Goal: Task Accomplishment & Management: Manage account settings

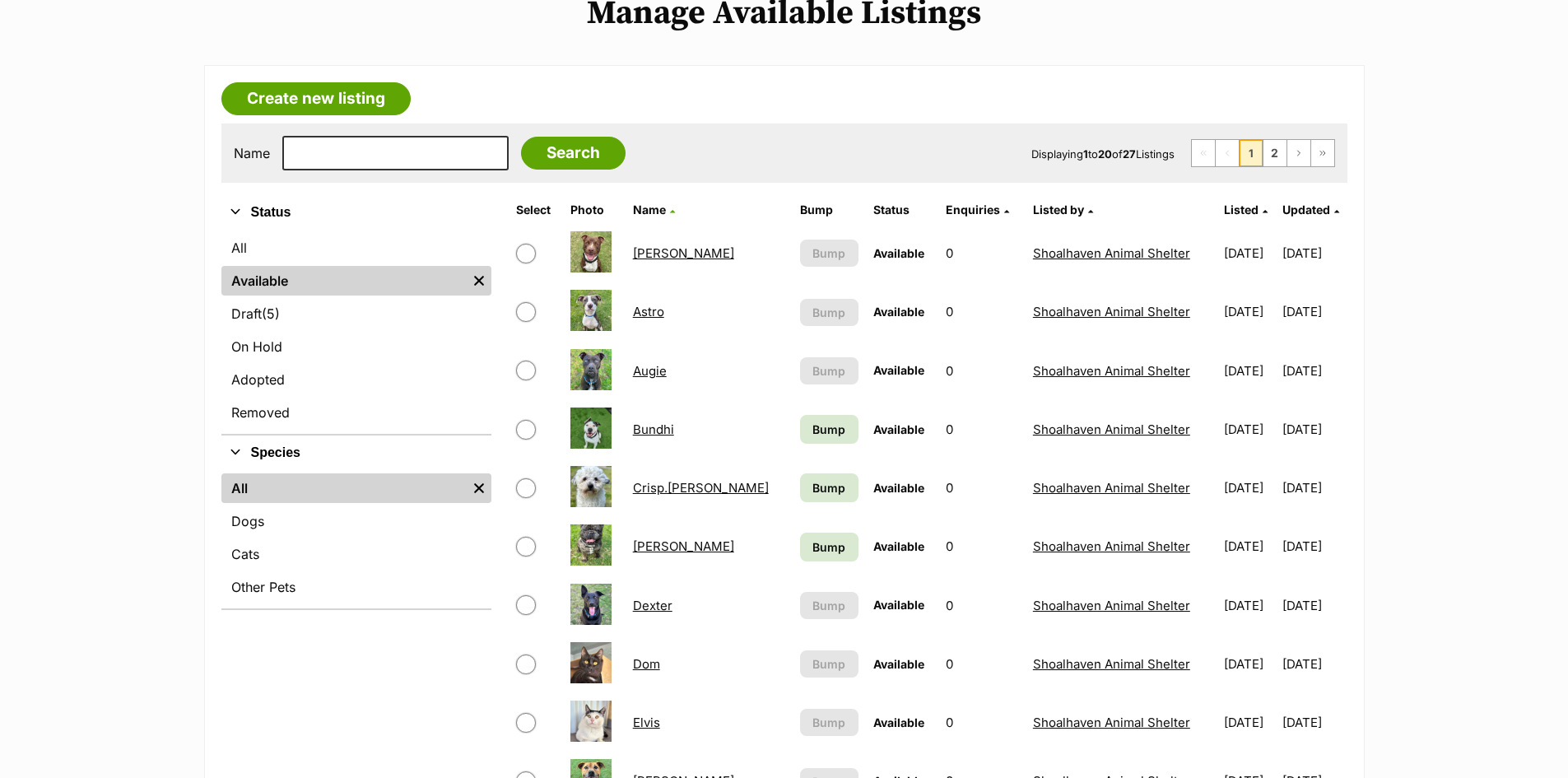
scroll to position [247, 0]
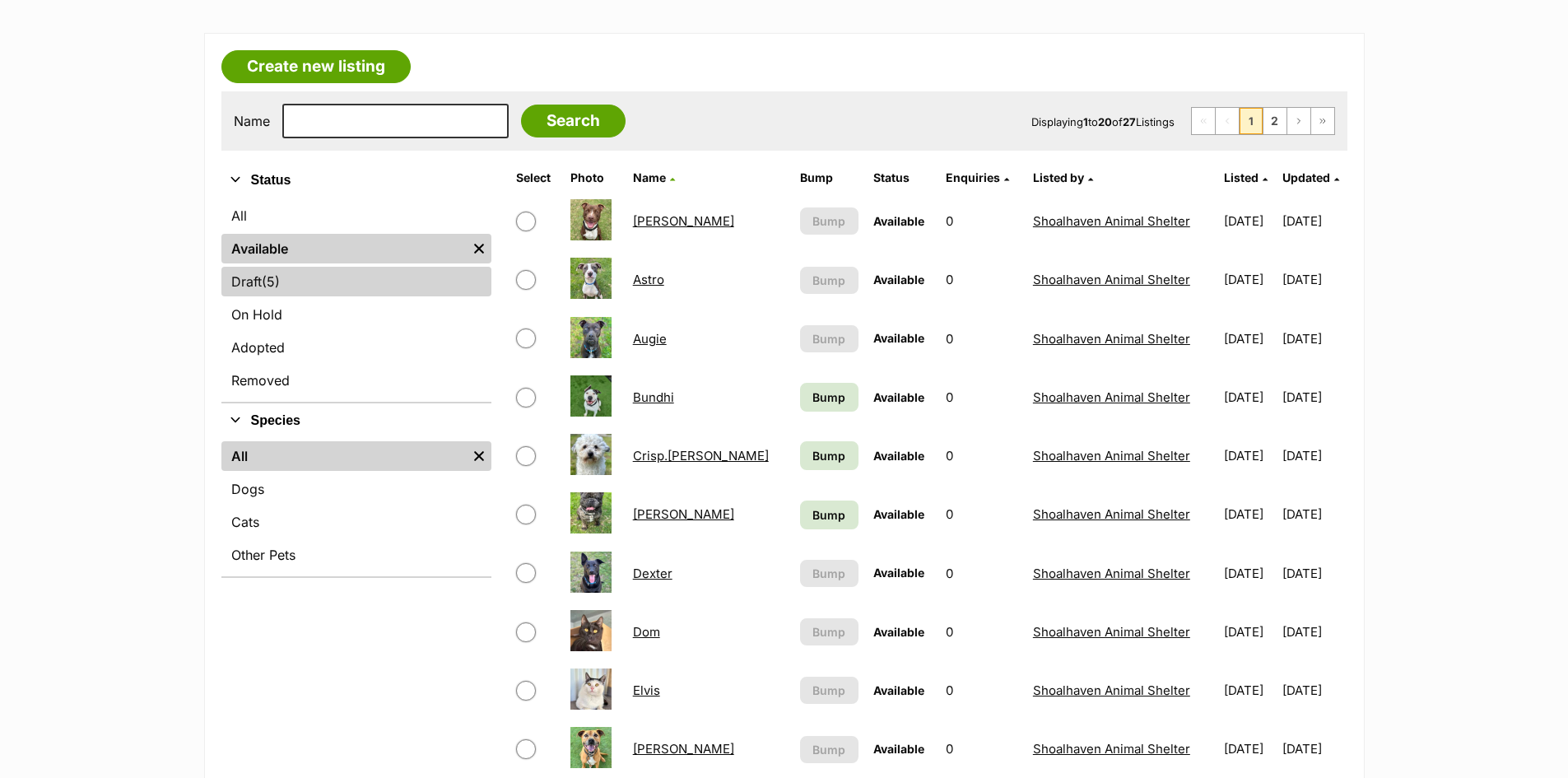
click at [382, 277] on link "Draft (5) Items" at bounding box center [355, 281] width 270 height 30
